Goal: Information Seeking & Learning: Learn about a topic

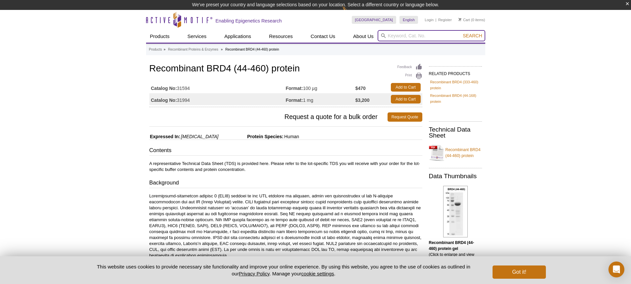
click at [414, 33] on input "search" at bounding box center [431, 35] width 108 height 11
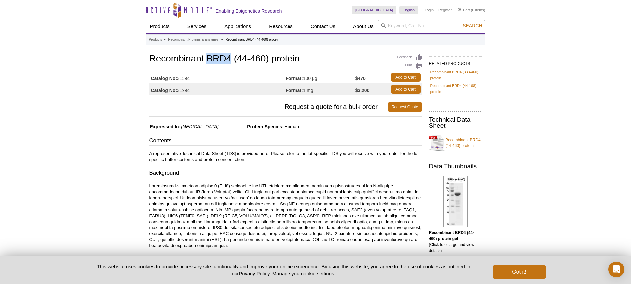
drag, startPoint x: 207, startPoint y: 59, endPoint x: 229, endPoint y: 57, distance: 22.9
click at [229, 57] on h1 "Recombinant BRD4 (44-460) protein" at bounding box center [285, 59] width 273 height 11
copy h1 "BRD4"
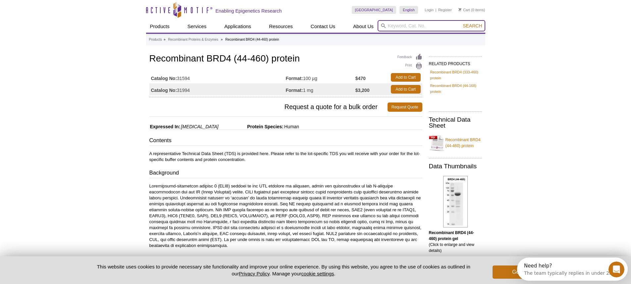
click at [458, 28] on input "search" at bounding box center [431, 25] width 108 height 11
paste input "BRD4"
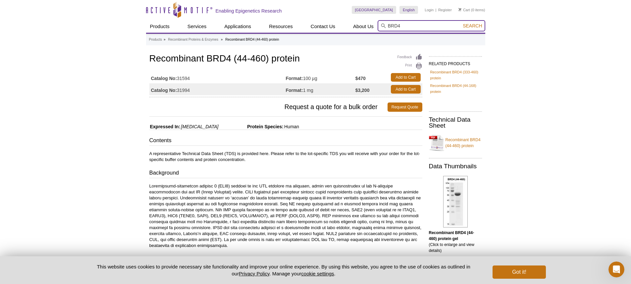
type input "BRD4"
click at [477, 25] on span "Search" at bounding box center [471, 25] width 19 height 5
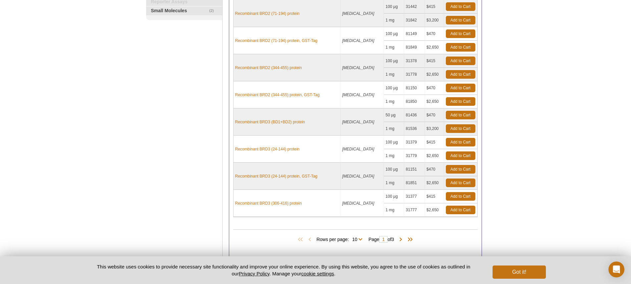
scroll to position [199, 0]
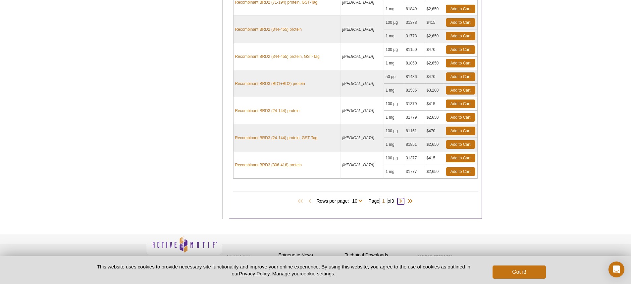
click at [403, 202] on span at bounding box center [400, 201] width 7 height 7
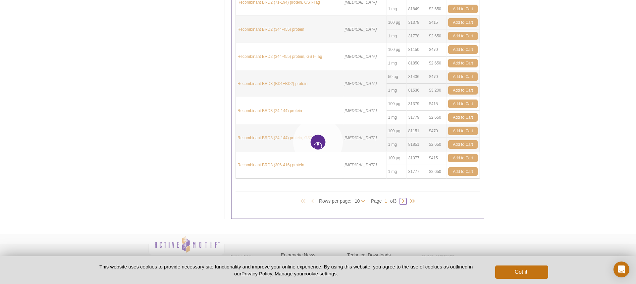
type input "2"
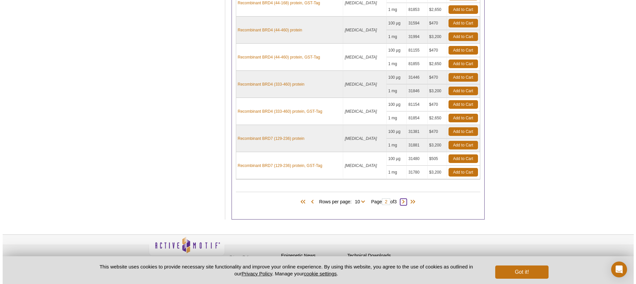
scroll to position [199, 0]
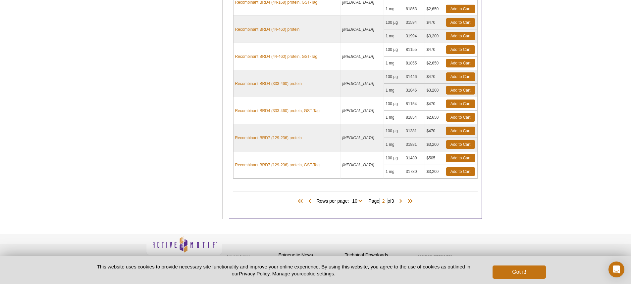
click at [404, 198] on div "Rows per page: 10 All 10 Page 2 of 3" at bounding box center [355, 201] width 244 height 7
click at [404, 201] on span at bounding box center [400, 201] width 7 height 7
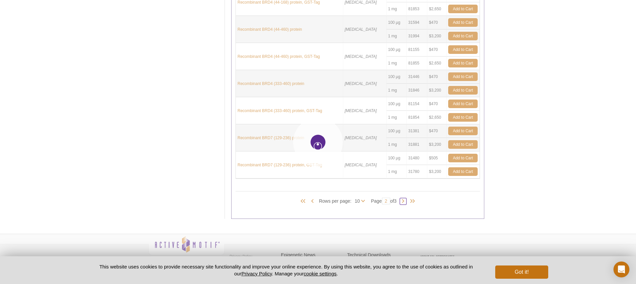
type input "3"
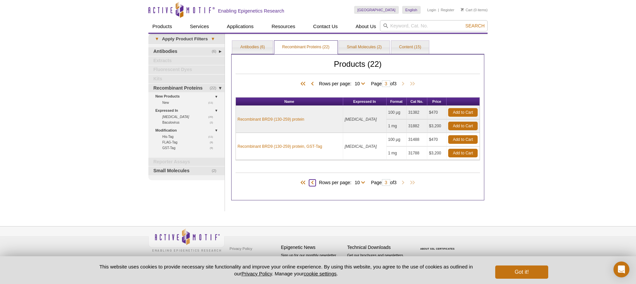
click at [309, 182] on span at bounding box center [312, 183] width 7 height 7
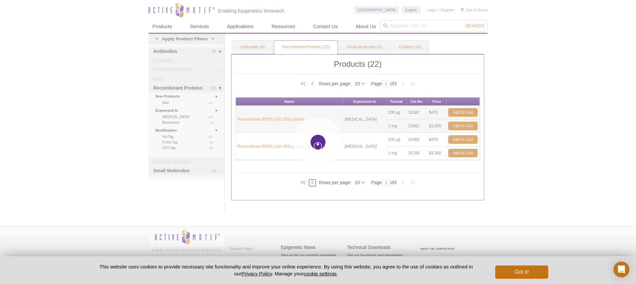
type input "2"
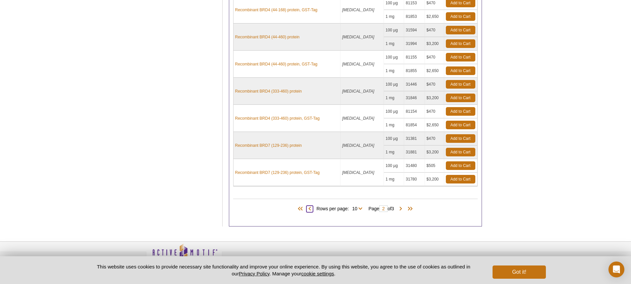
scroll to position [207, 0]
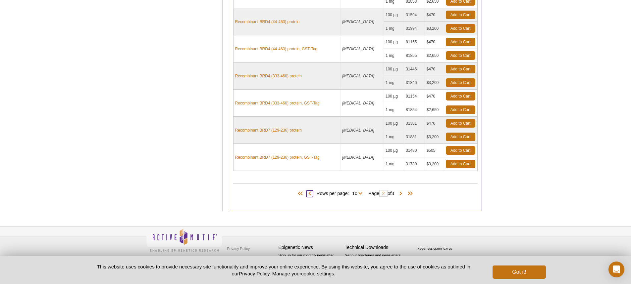
click at [307, 194] on span at bounding box center [309, 194] width 7 height 7
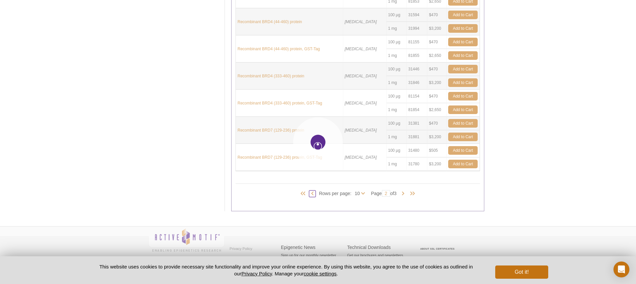
type input "1"
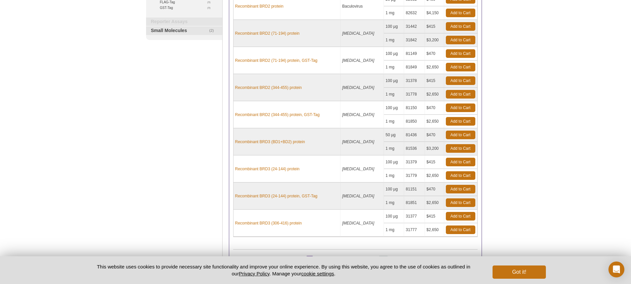
scroll to position [173, 0]
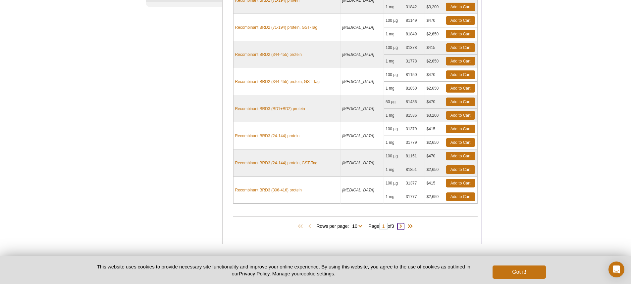
click at [400, 227] on span at bounding box center [400, 226] width 7 height 7
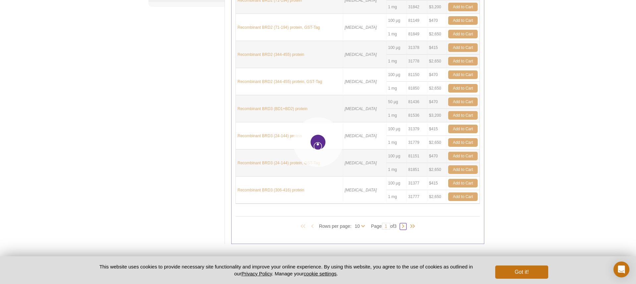
type input "2"
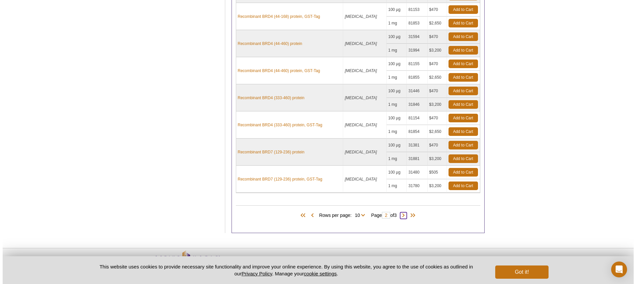
scroll to position [207, 0]
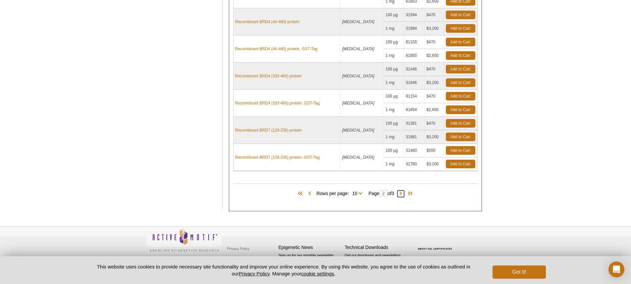
click at [403, 195] on span at bounding box center [400, 194] width 7 height 7
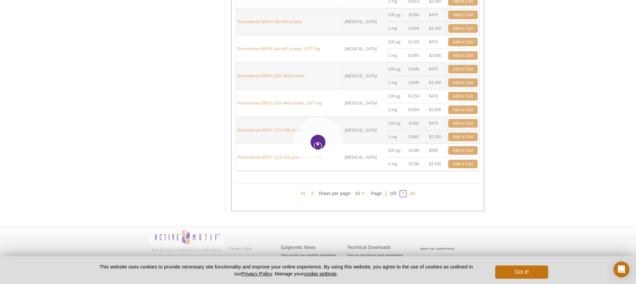
type input "3"
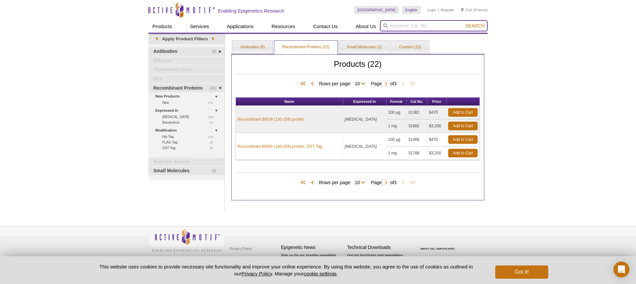
click at [422, 27] on input "search" at bounding box center [434, 25] width 108 height 11
paste input "39909"
type input "39909"
click at [475, 27] on span "Search" at bounding box center [474, 25] width 19 height 5
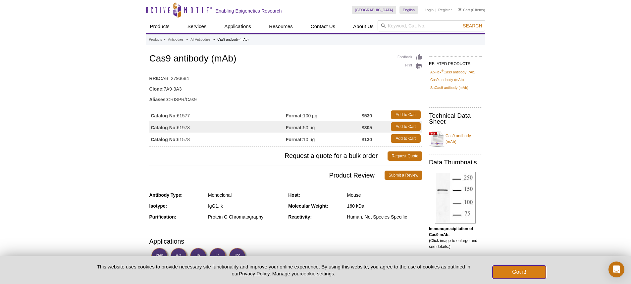
click at [516, 272] on button "Got it!" at bounding box center [518, 272] width 53 height 13
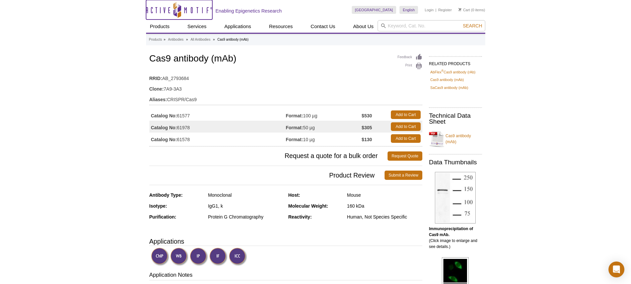
click at [177, 10] on icon "Active Motif Logo" at bounding box center [179, 10] width 66 height 16
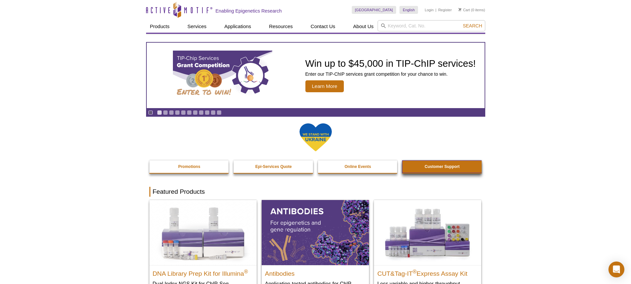
click at [446, 169] on strong "Customer Support" at bounding box center [441, 167] width 35 height 5
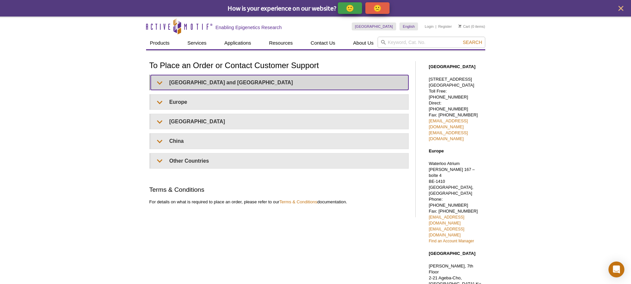
click at [203, 85] on summary "United States and Canada" at bounding box center [280, 82] width 258 height 15
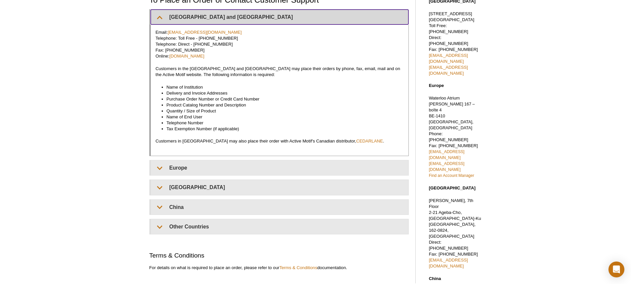
scroll to position [33, 0]
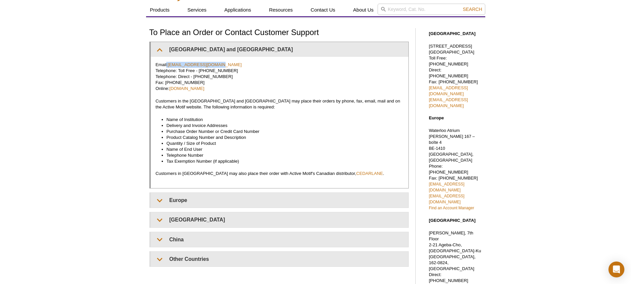
drag, startPoint x: 218, startPoint y: 68, endPoint x: 167, endPoint y: 65, distance: 51.4
click at [167, 65] on p "Email: orders@activemotif.com Telephone: Toll Free - 877 222 9543 Telephone: Di…" at bounding box center [280, 77] width 248 height 30
click at [236, 62] on p "Email: orders@activemotif.com Telephone: Toll Free - 877 222 9543 Telephone: Di…" at bounding box center [280, 77] width 248 height 30
drag, startPoint x: 225, startPoint y: 66, endPoint x: 168, endPoint y: 66, distance: 57.3
click at [168, 66] on p "Email: orders@activemotif.com Telephone: Toll Free - 877 222 9543 Telephone: Di…" at bounding box center [280, 77] width 248 height 30
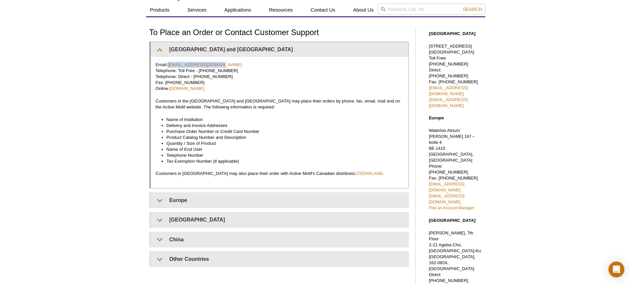
copy p "orders@activemotif.com"
click at [241, 68] on p "Email: orders@activemotif.com Telephone: Toll Free - 877 222 9543 Telephone: Di…" at bounding box center [280, 77] width 248 height 30
drag, startPoint x: 214, startPoint y: 67, endPoint x: 169, endPoint y: 67, distance: 44.7
click at [169, 67] on p "Email: orders@activemotif.com Telephone: Toll Free - 877 222 9543 Telephone: Di…" at bounding box center [280, 77] width 248 height 30
copy link "orders@activemotif.com"
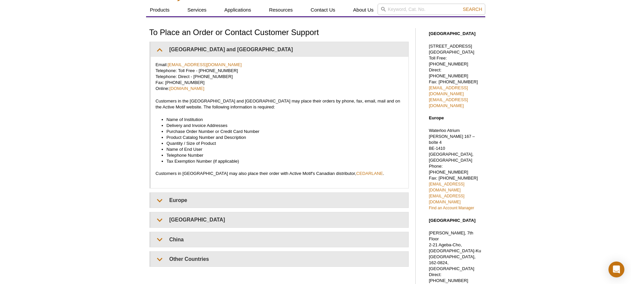
click at [118, 84] on div "Active Motif Logo Enabling Epigenetics Research 0 Search Skip to content Active…" at bounding box center [315, 224] width 631 height 482
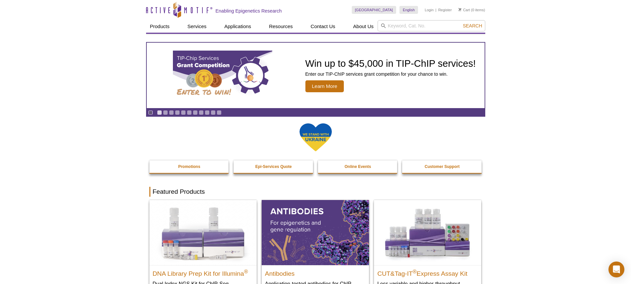
click at [387, 20] on div "[GEOGRAPHIC_DATA] [GEOGRAPHIC_DATA] [GEOGRAPHIC_DATA] [GEOGRAPHIC_DATA] [GEOGRA…" at bounding box center [418, 10] width 133 height 20
click at [389, 26] on input "search" at bounding box center [431, 25] width 108 height 11
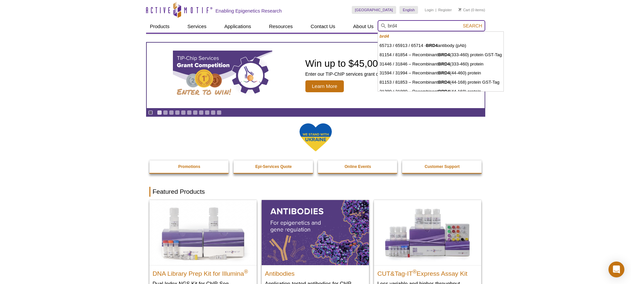
type input "brd4"
click at [460, 23] on button "Search" at bounding box center [471, 26] width 23 height 6
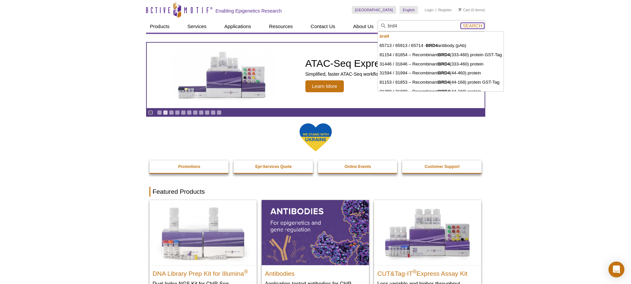
click at [471, 24] on span "Search" at bounding box center [471, 25] width 19 height 5
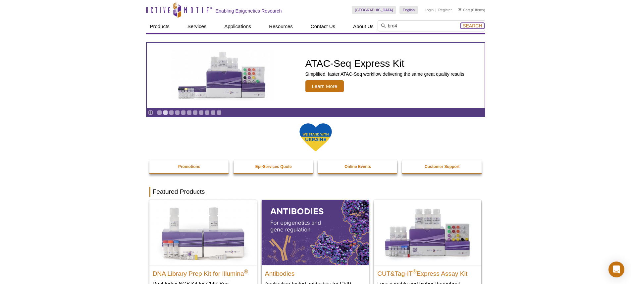
click at [471, 26] on span "Search" at bounding box center [471, 25] width 19 height 5
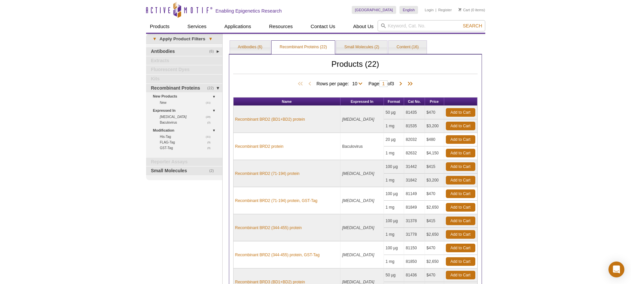
click at [202, 230] on div "Click to Expand Products VIEW ALL PRODUCTS Services » Epigenetic Services » ATA…" at bounding box center [184, 226] width 76 height 384
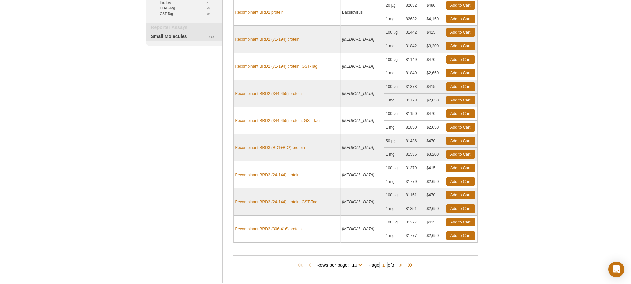
scroll to position [199, 0]
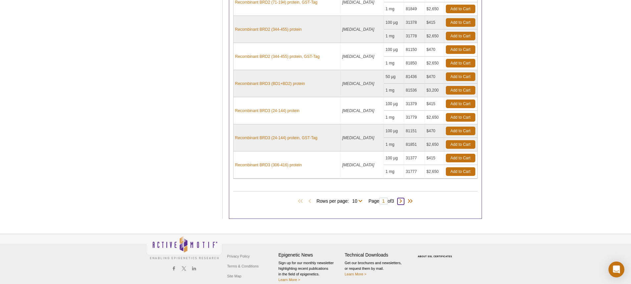
click at [403, 203] on span at bounding box center [400, 201] width 7 height 7
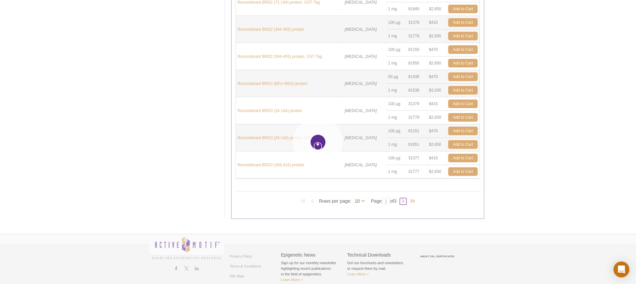
type input "2"
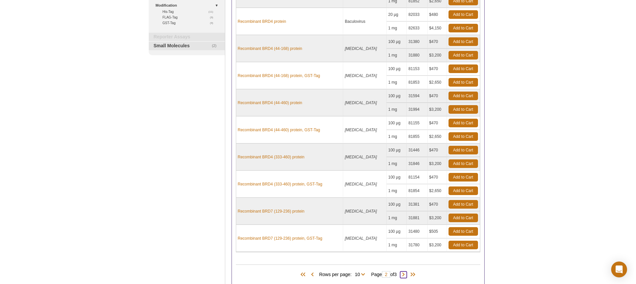
scroll to position [166, 0]
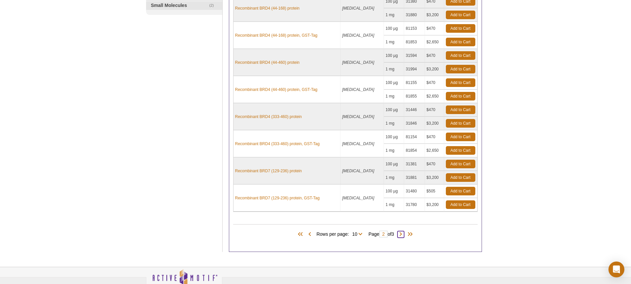
click at [401, 235] on span at bounding box center [400, 234] width 7 height 7
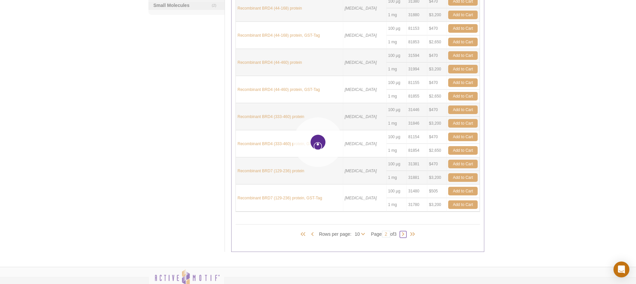
type input "3"
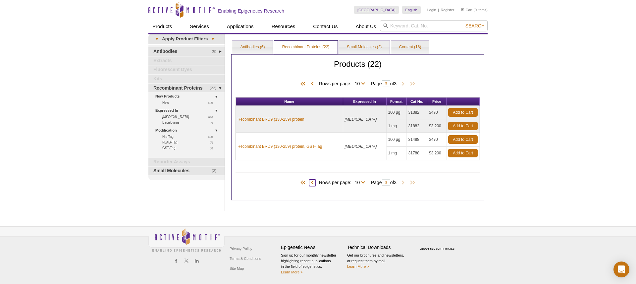
click at [310, 181] on span at bounding box center [312, 183] width 7 height 7
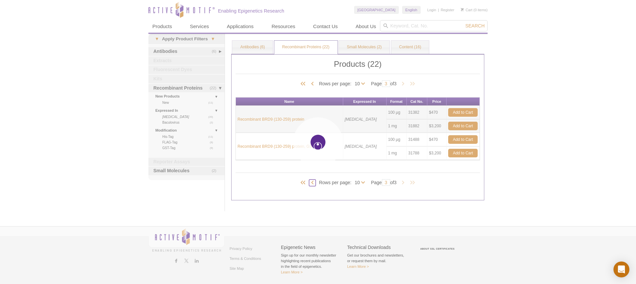
type input "2"
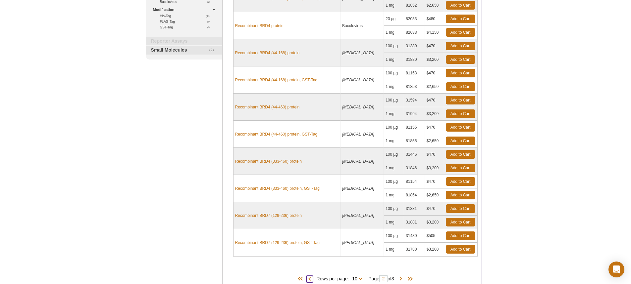
scroll to position [132, 0]
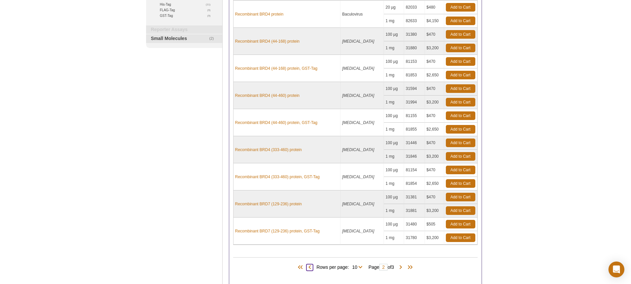
click at [306, 267] on span at bounding box center [309, 268] width 7 height 7
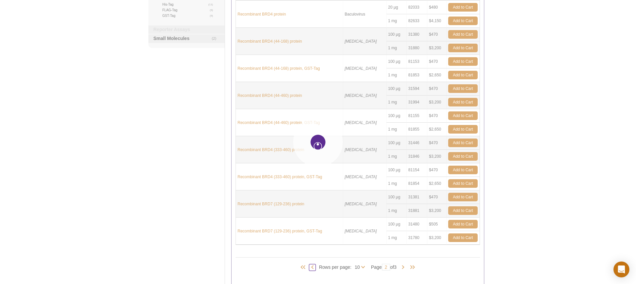
type input "1"
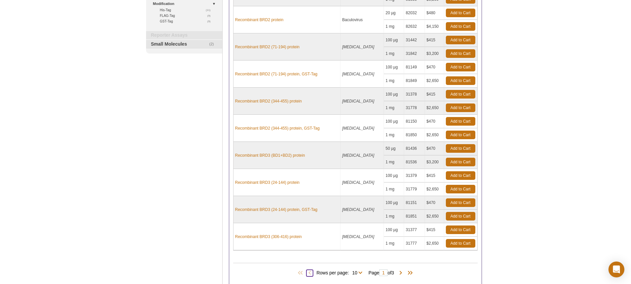
scroll to position [132, 0]
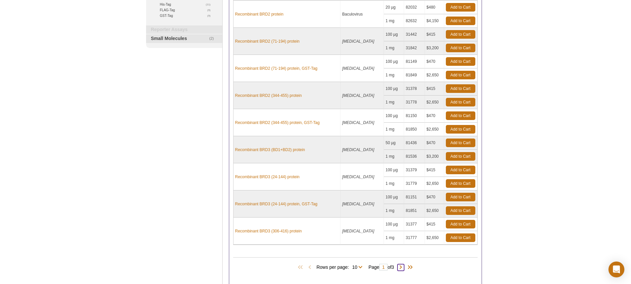
click at [402, 266] on span at bounding box center [400, 268] width 7 height 7
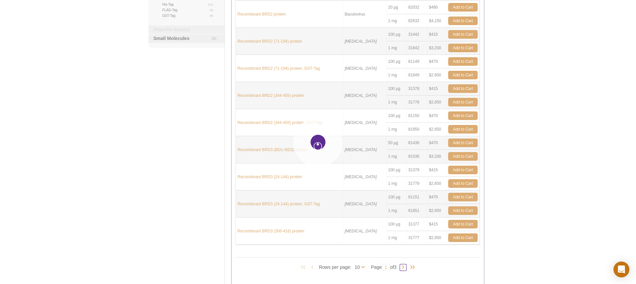
type input "2"
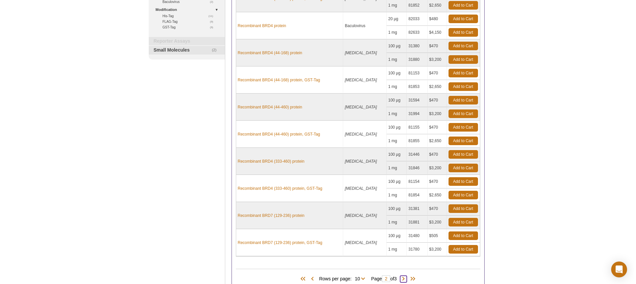
scroll to position [199, 0]
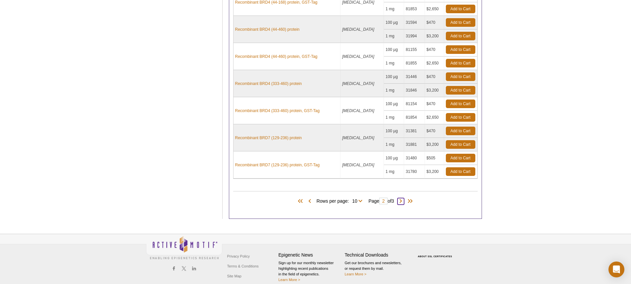
click at [403, 201] on span at bounding box center [400, 201] width 7 height 7
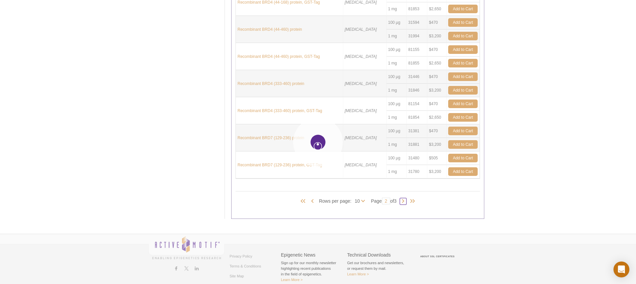
type input "3"
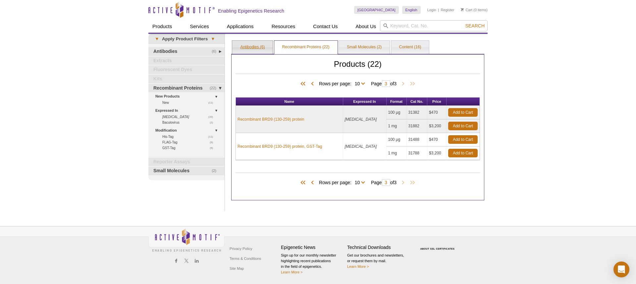
click at [252, 46] on link "Antibodies (6)" at bounding box center [252, 47] width 40 height 13
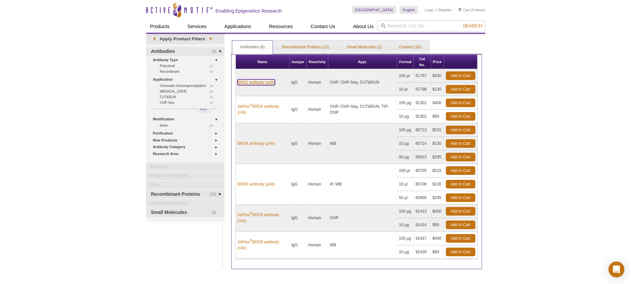
click at [242, 82] on link "BRD2 antibody (pAb)" at bounding box center [255, 82] width 37 height 6
click at [250, 109] on link "AbFlex ® BRD4 antibody (rAb)" at bounding box center [262, 110] width 50 height 12
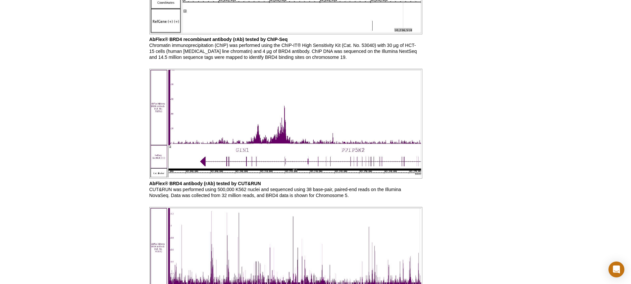
scroll to position [430, 0]
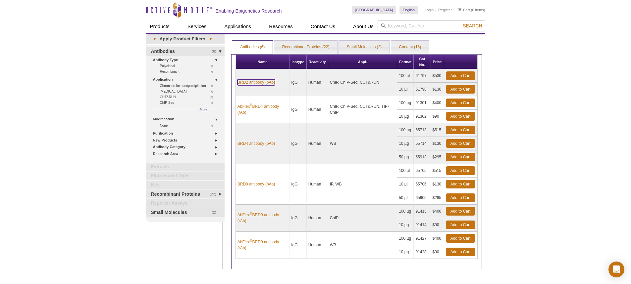
click at [251, 81] on link "BRD2 antibody (pAb)" at bounding box center [255, 82] width 37 height 6
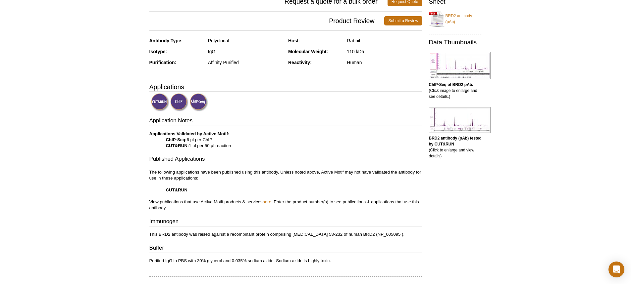
scroll to position [132, 0]
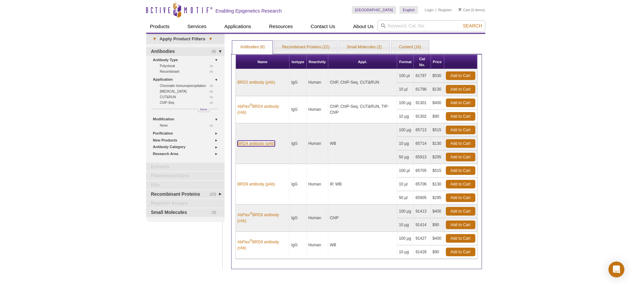
click at [257, 142] on link "BRD4 antibody (pAb)" at bounding box center [255, 144] width 37 height 6
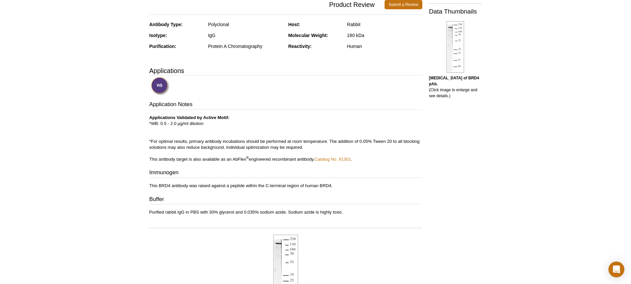
scroll to position [199, 0]
